Goal: Task Accomplishment & Management: Complete application form

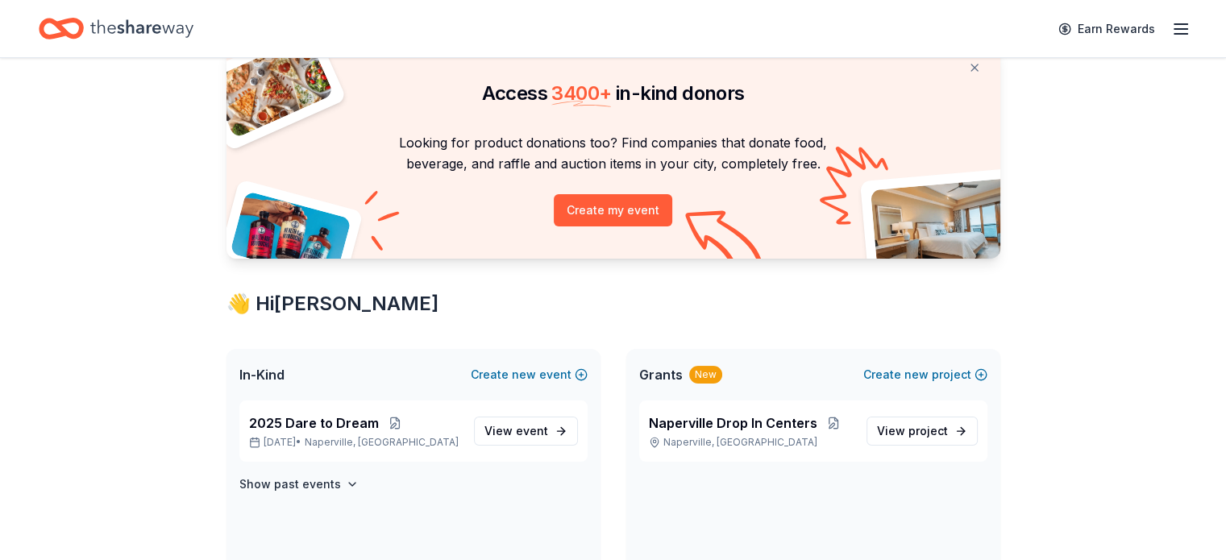
scroll to position [242, 0]
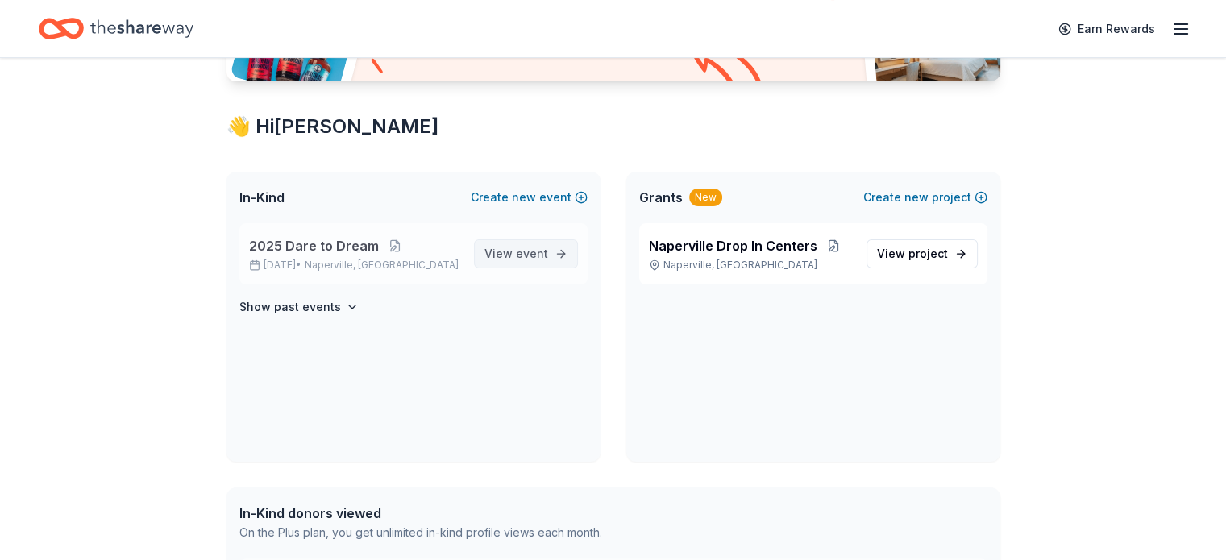
click at [525, 259] on span "event" at bounding box center [532, 254] width 32 height 14
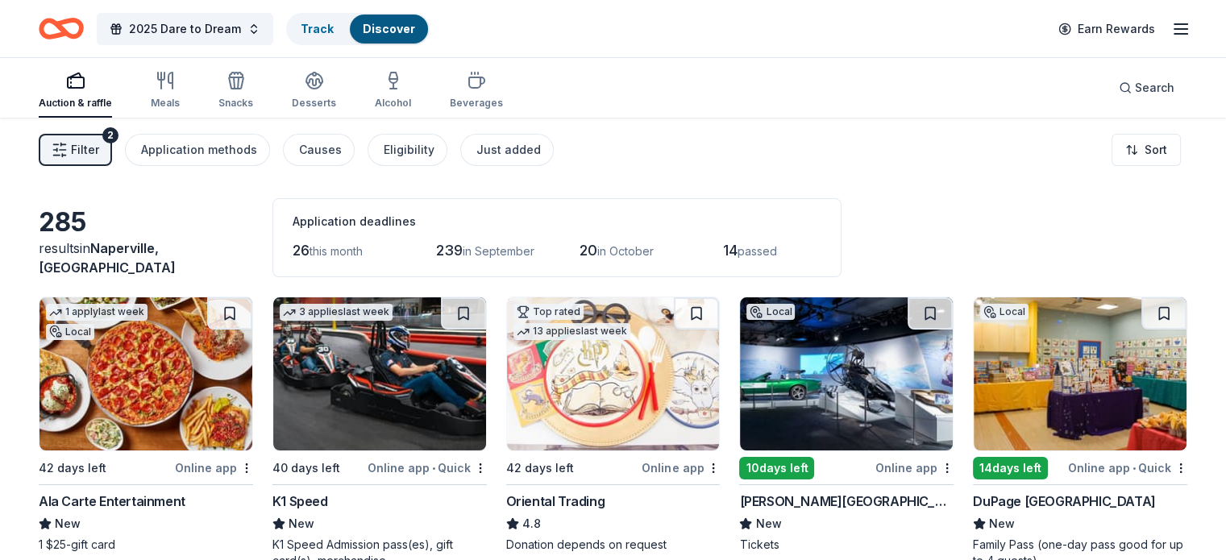
click at [99, 151] on span "Filter" at bounding box center [85, 149] width 28 height 19
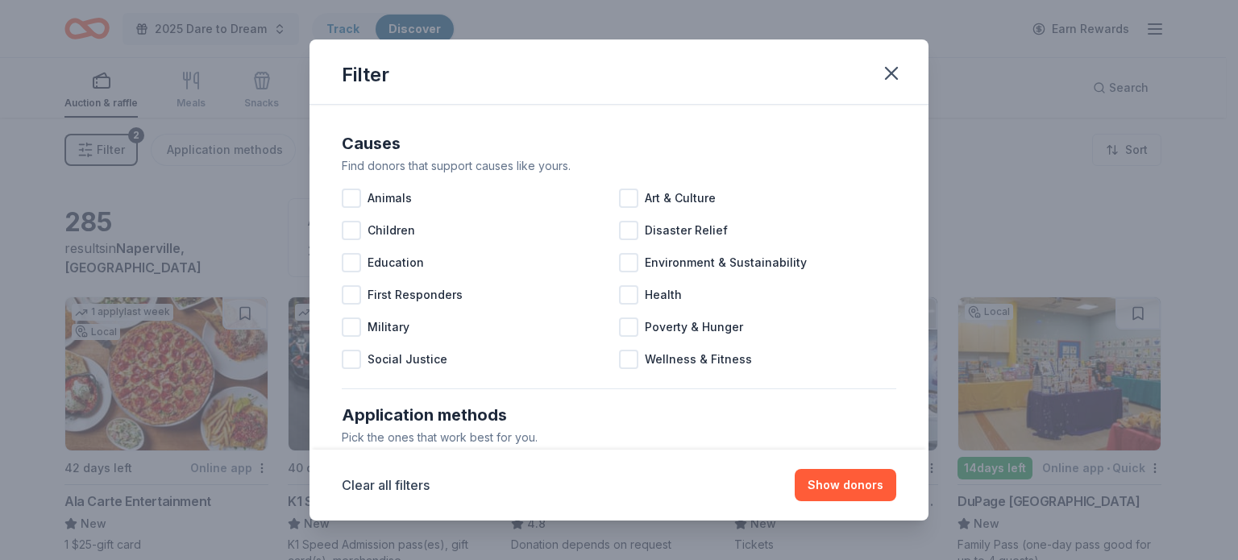
click at [102, 151] on div "Filter Causes Find donors that support causes like yours. Animals Art & Culture…" at bounding box center [619, 280] width 1238 height 560
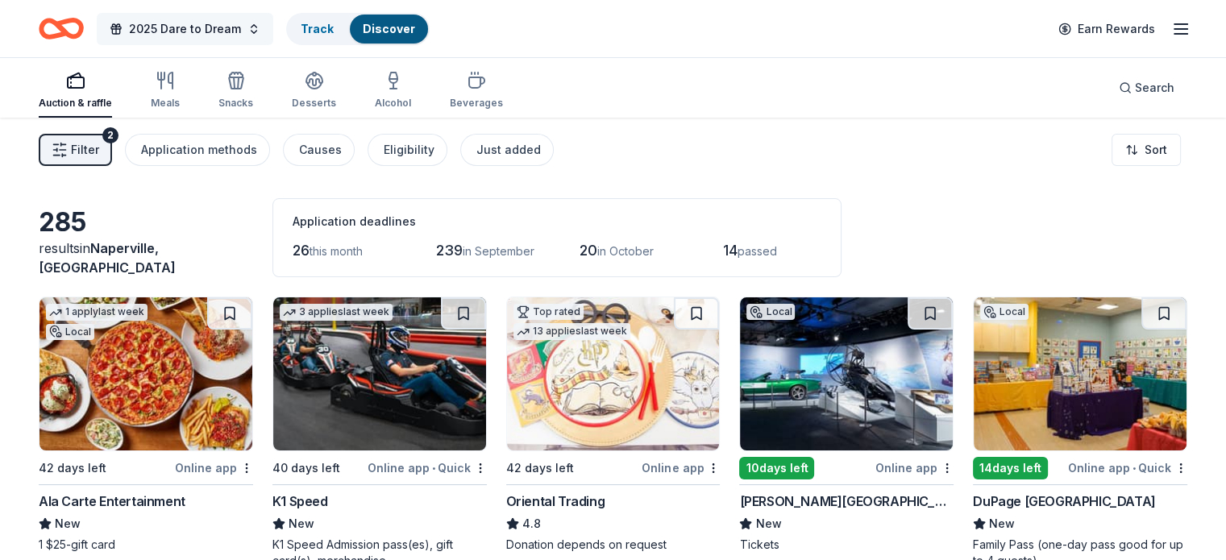
click at [208, 31] on span "2025 Dare to Dream" at bounding box center [185, 28] width 112 height 19
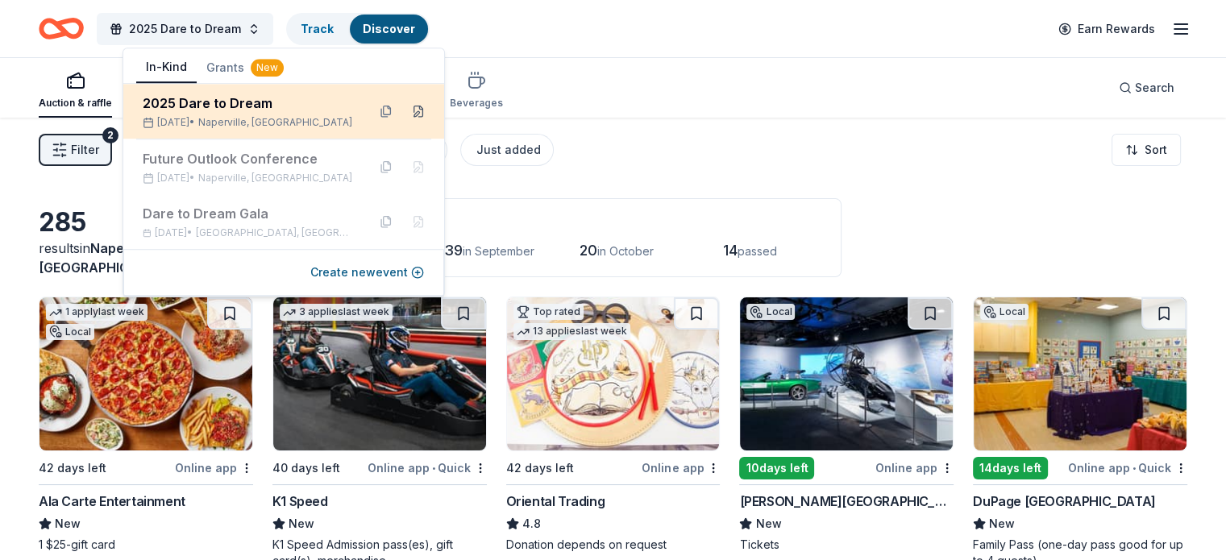
click at [422, 110] on button at bounding box center [418, 111] width 26 height 26
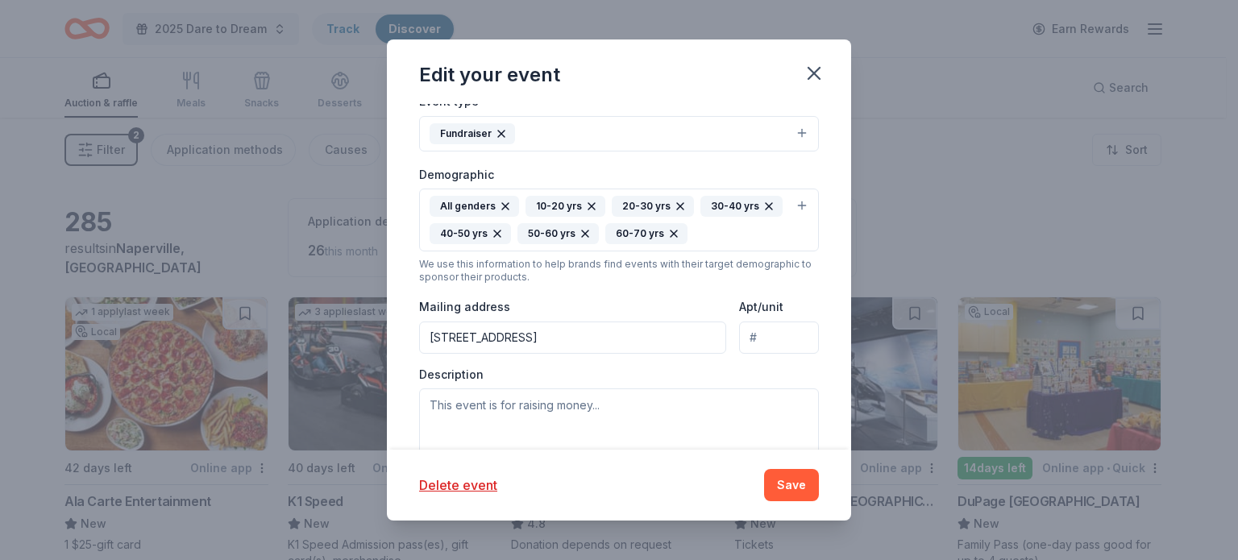
scroll to position [483, 0]
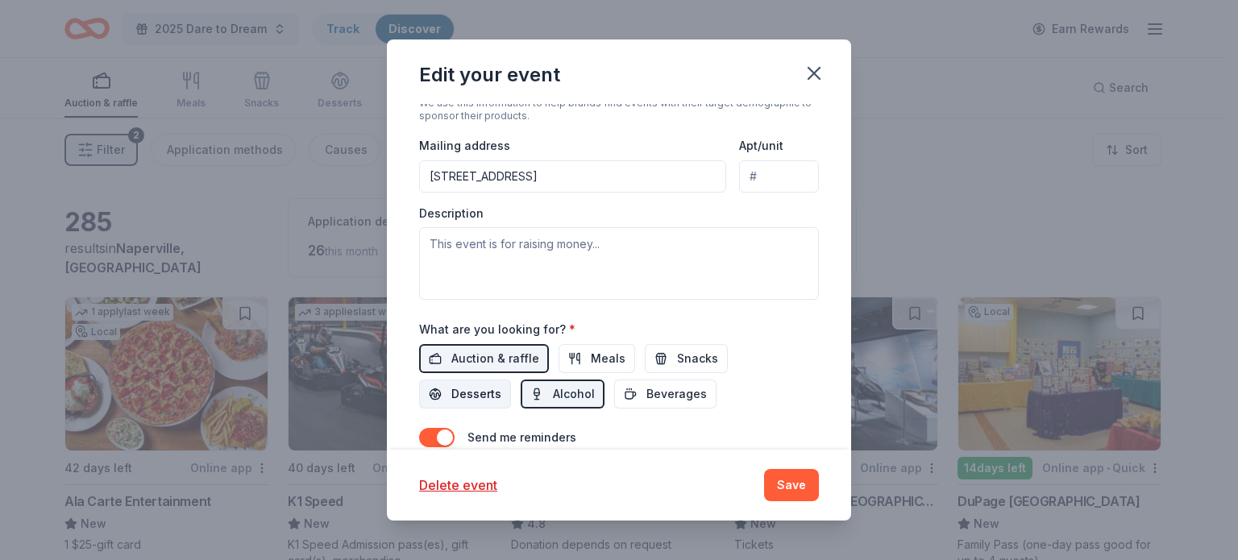
click at [464, 394] on span "Desserts" at bounding box center [476, 393] width 50 height 19
click at [669, 396] on span "Beverages" at bounding box center [676, 393] width 60 height 19
click at [672, 394] on span "Beverages" at bounding box center [676, 393] width 60 height 19
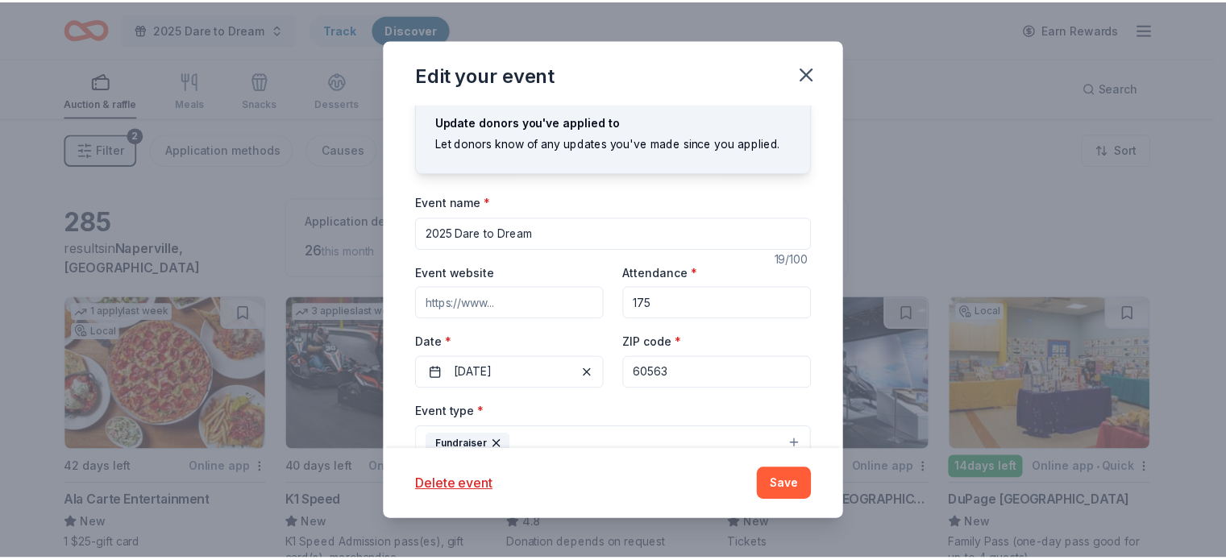
scroll to position [0, 0]
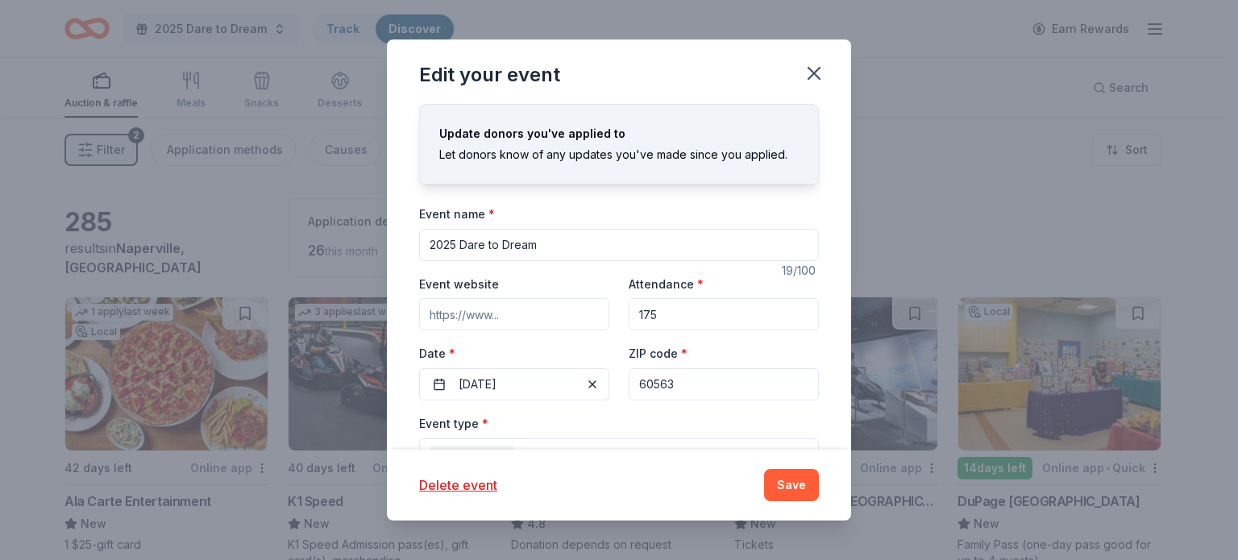
click at [699, 378] on input "60563" at bounding box center [724, 384] width 190 height 32
type input "60505"
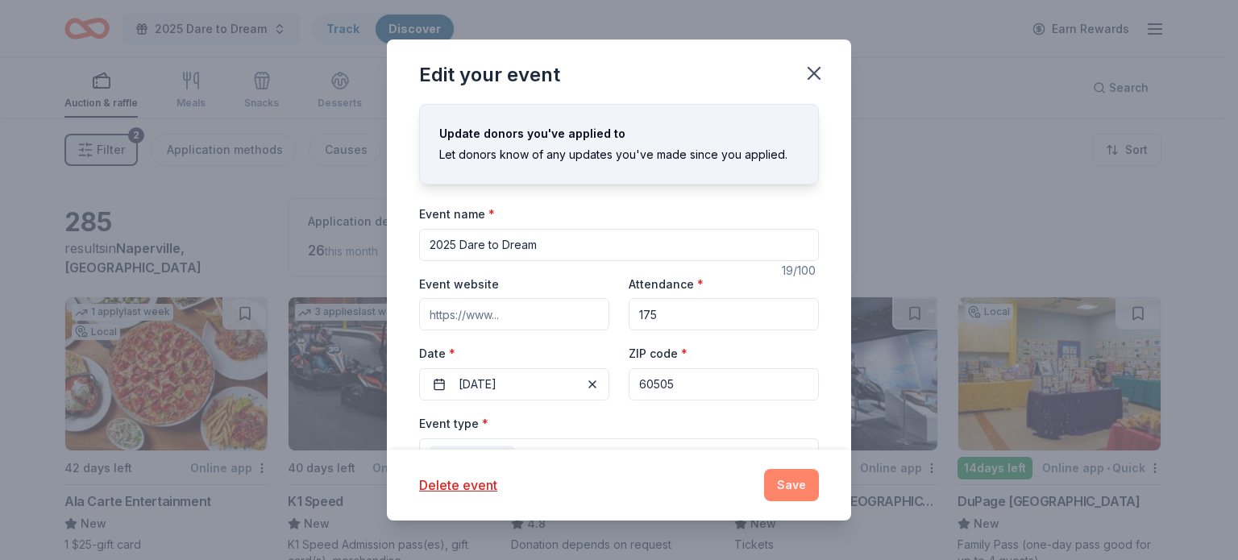
click at [786, 484] on button "Save" at bounding box center [791, 485] width 55 height 32
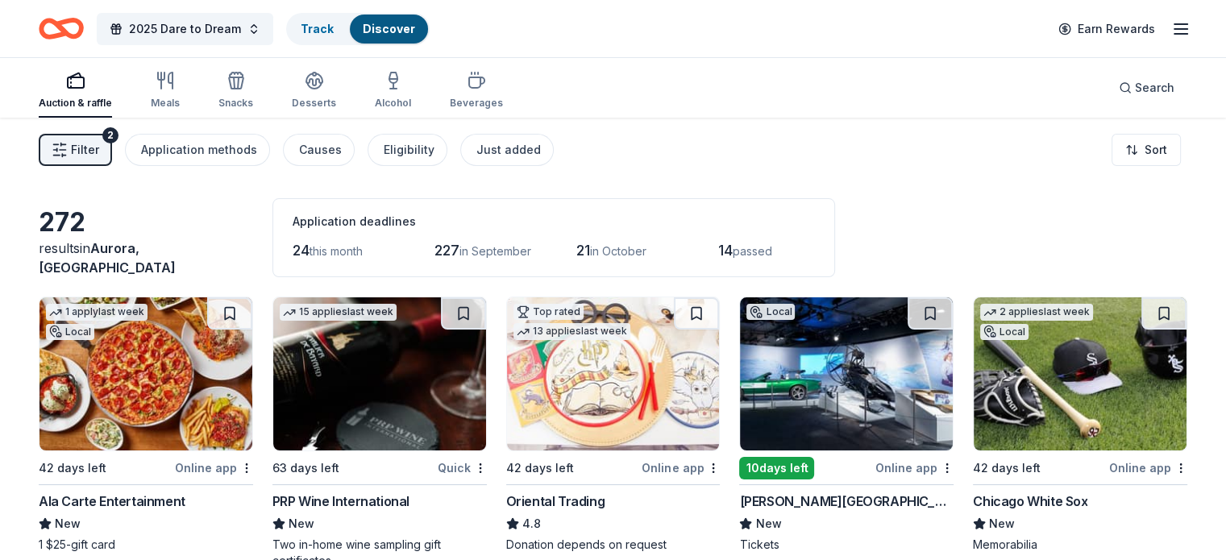
click at [160, 405] on img at bounding box center [145, 373] width 213 height 153
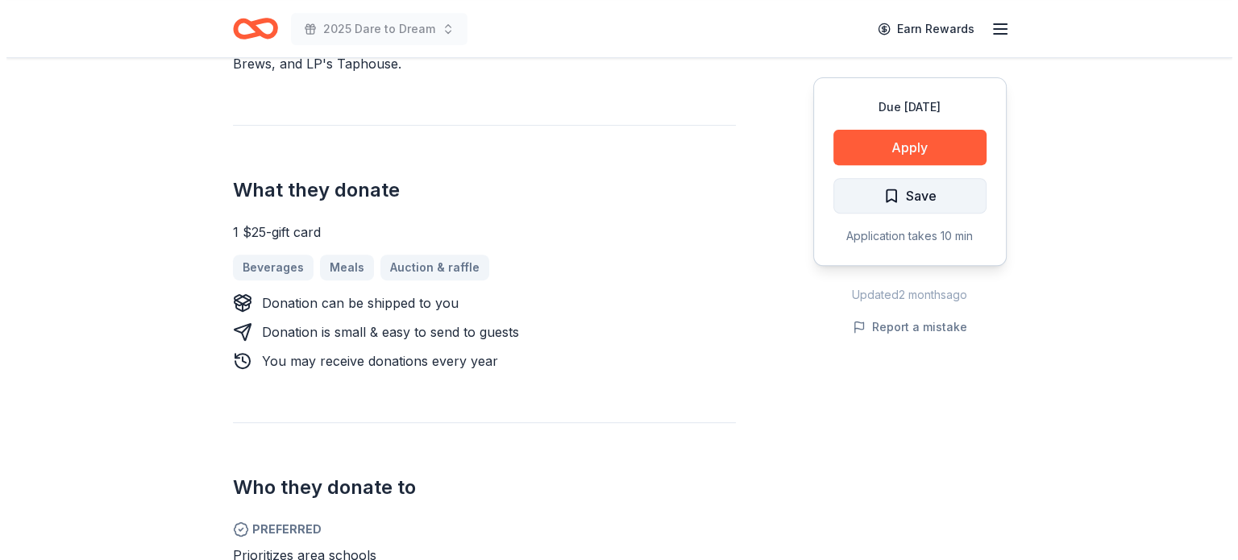
scroll to position [564, 0]
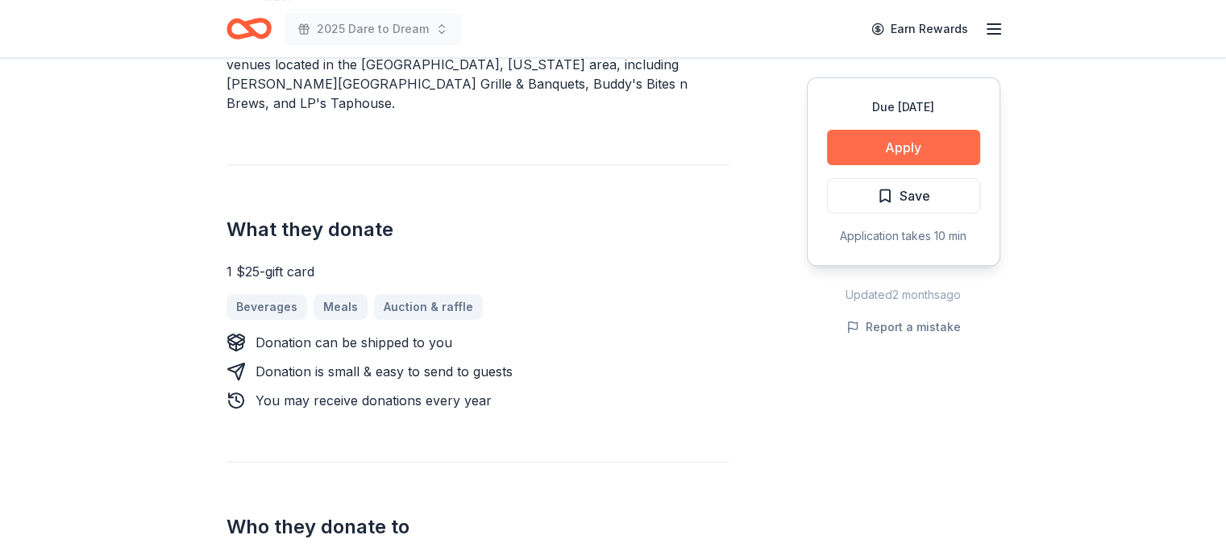
click at [944, 138] on button "Apply" at bounding box center [903, 147] width 153 height 35
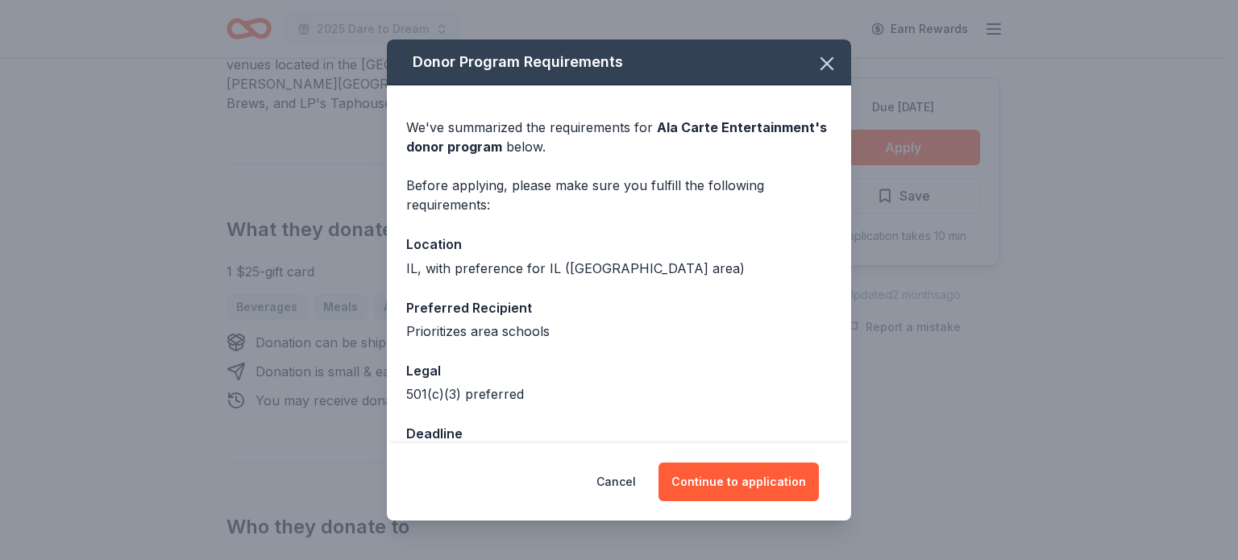
scroll to position [45, 0]
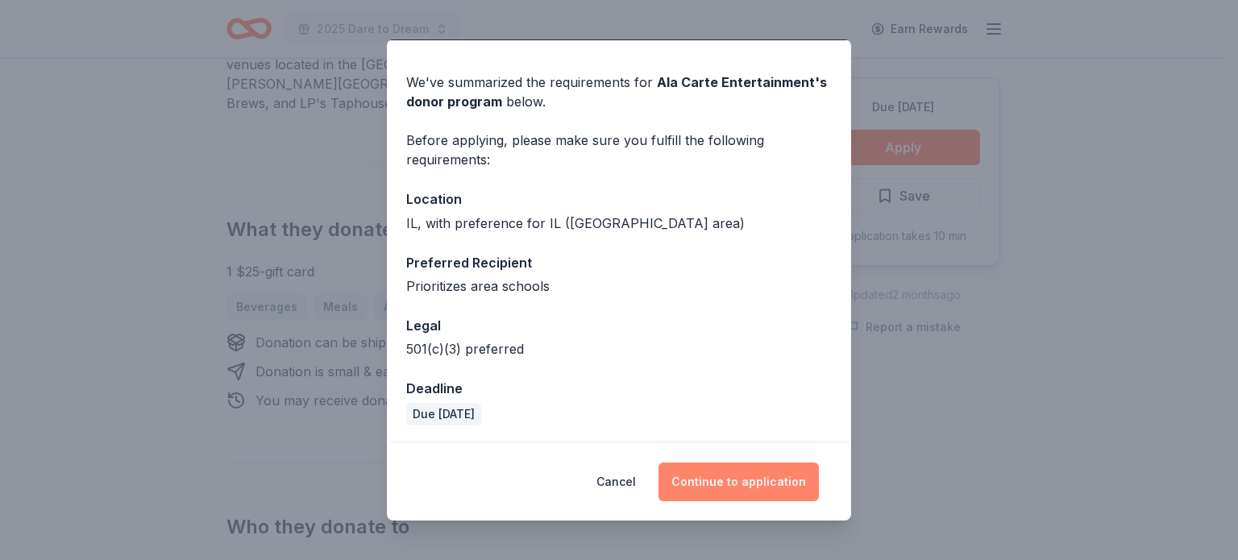
click at [774, 482] on button "Continue to application" at bounding box center [738, 482] width 160 height 39
